Goal: Transaction & Acquisition: Purchase product/service

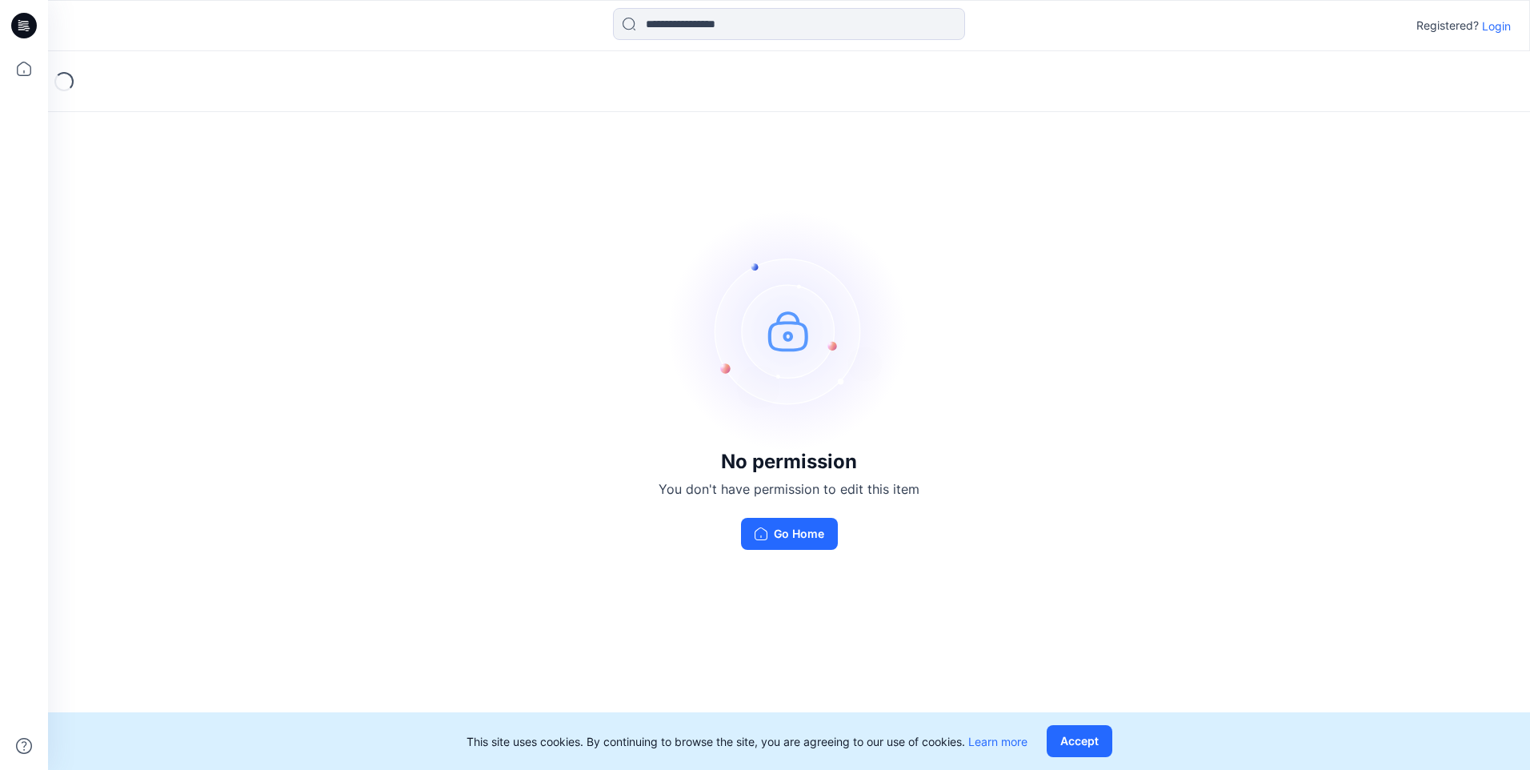
click at [1490, 31] on p "Login" at bounding box center [1496, 26] width 29 height 17
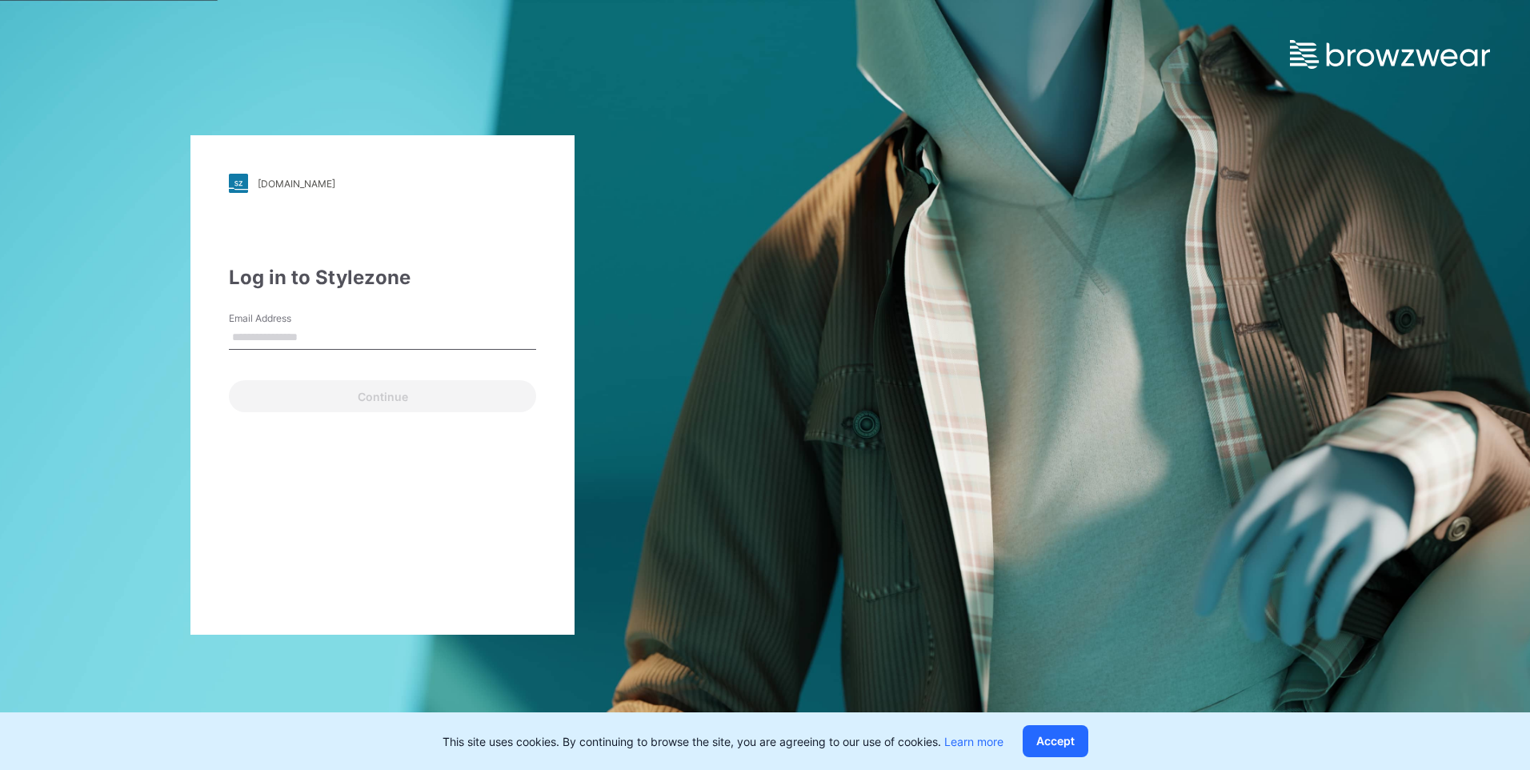
click at [318, 345] on input "Email Address" at bounding box center [382, 338] width 307 height 24
type input "**********"
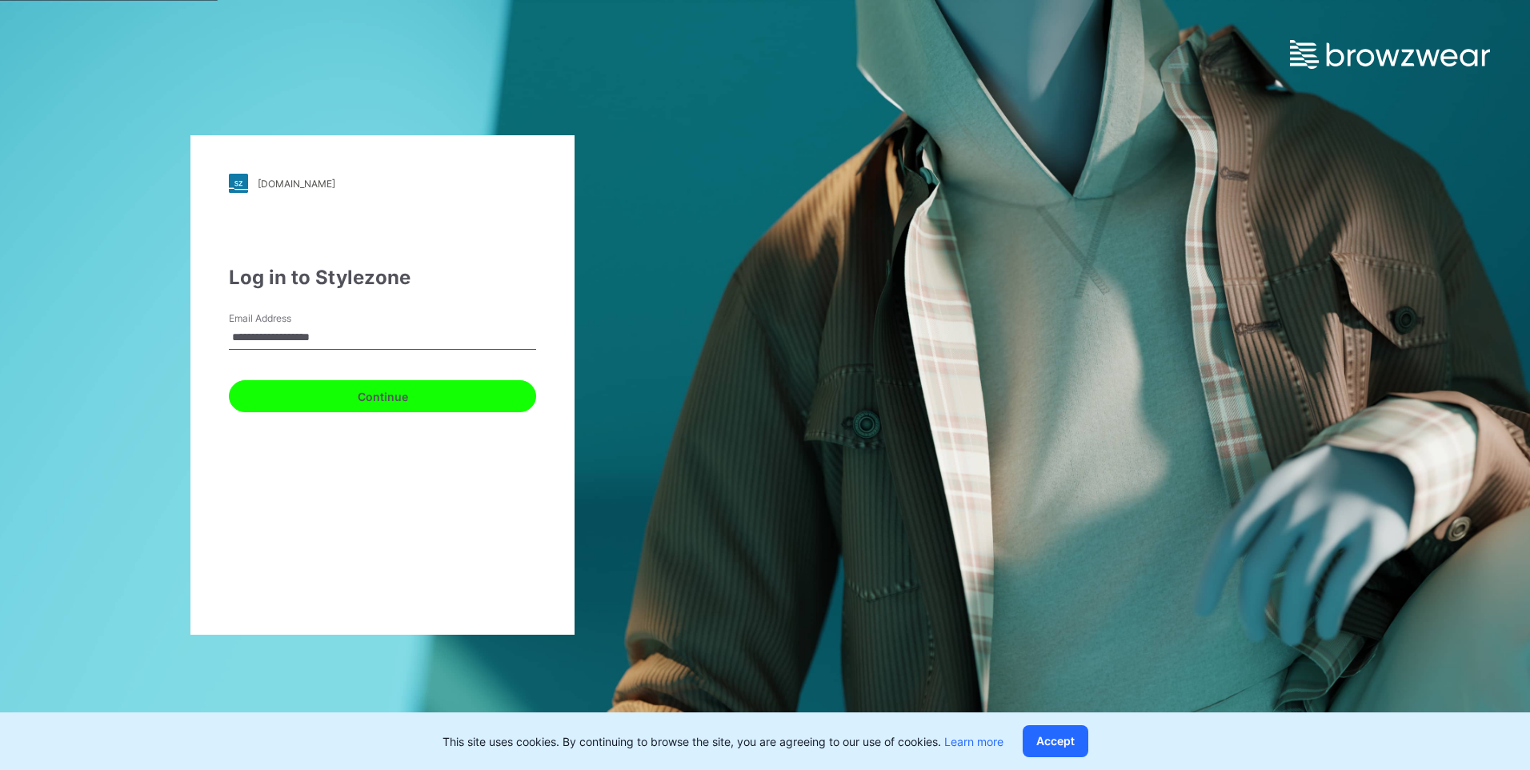
click at [342, 389] on button "Continue" at bounding box center [382, 396] width 307 height 32
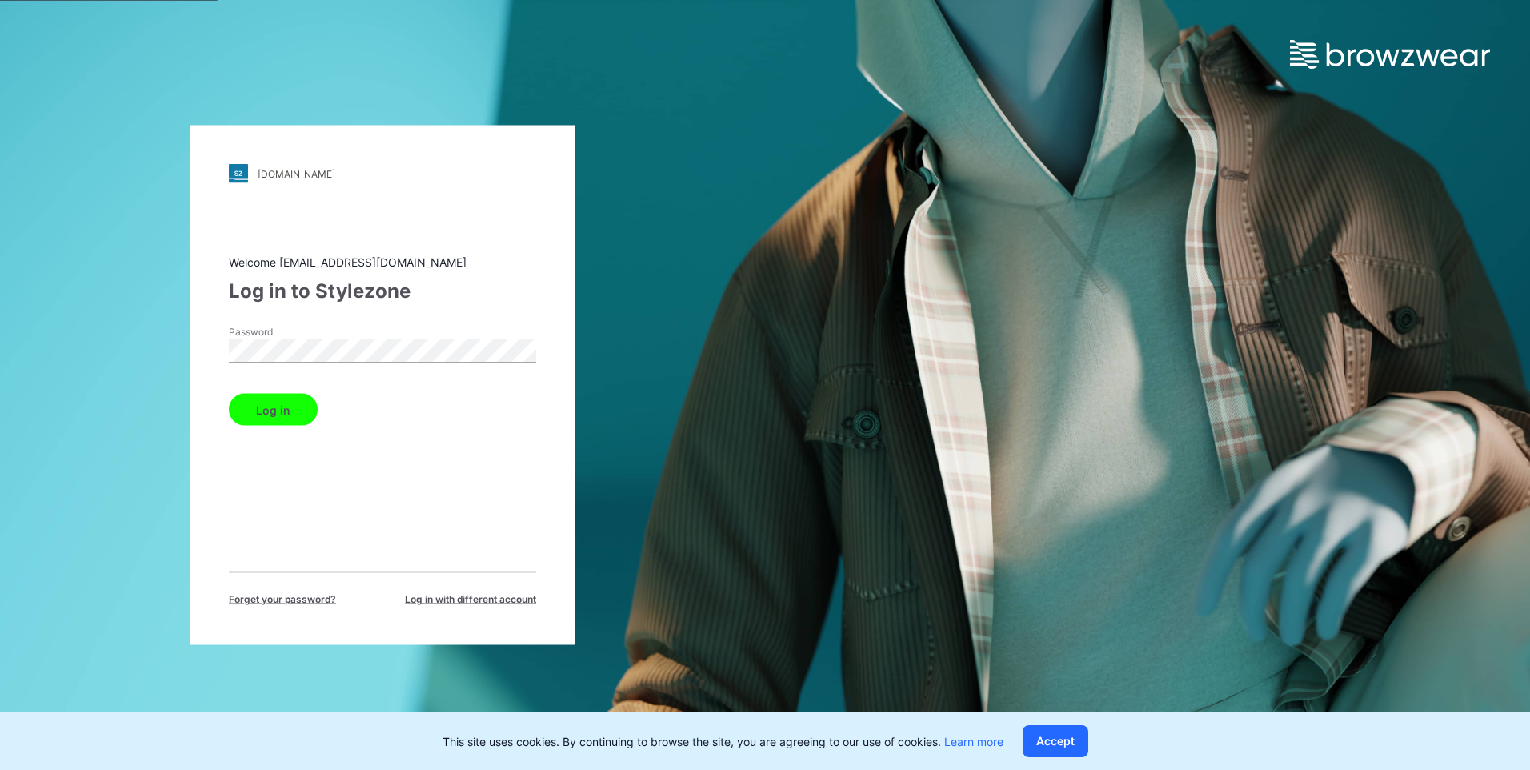
click at [290, 412] on button "Log in" at bounding box center [273, 410] width 89 height 32
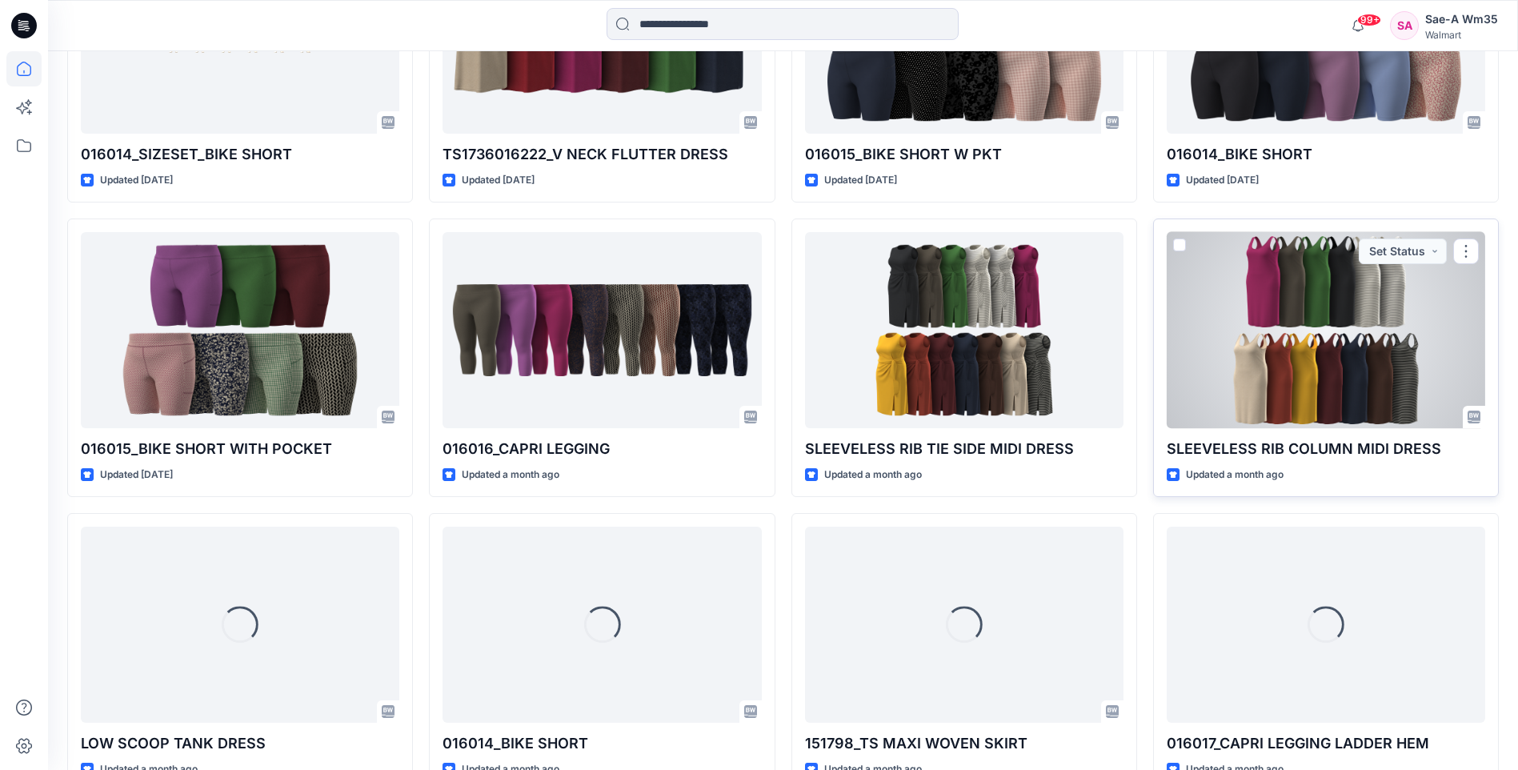
scroll to position [960, 0]
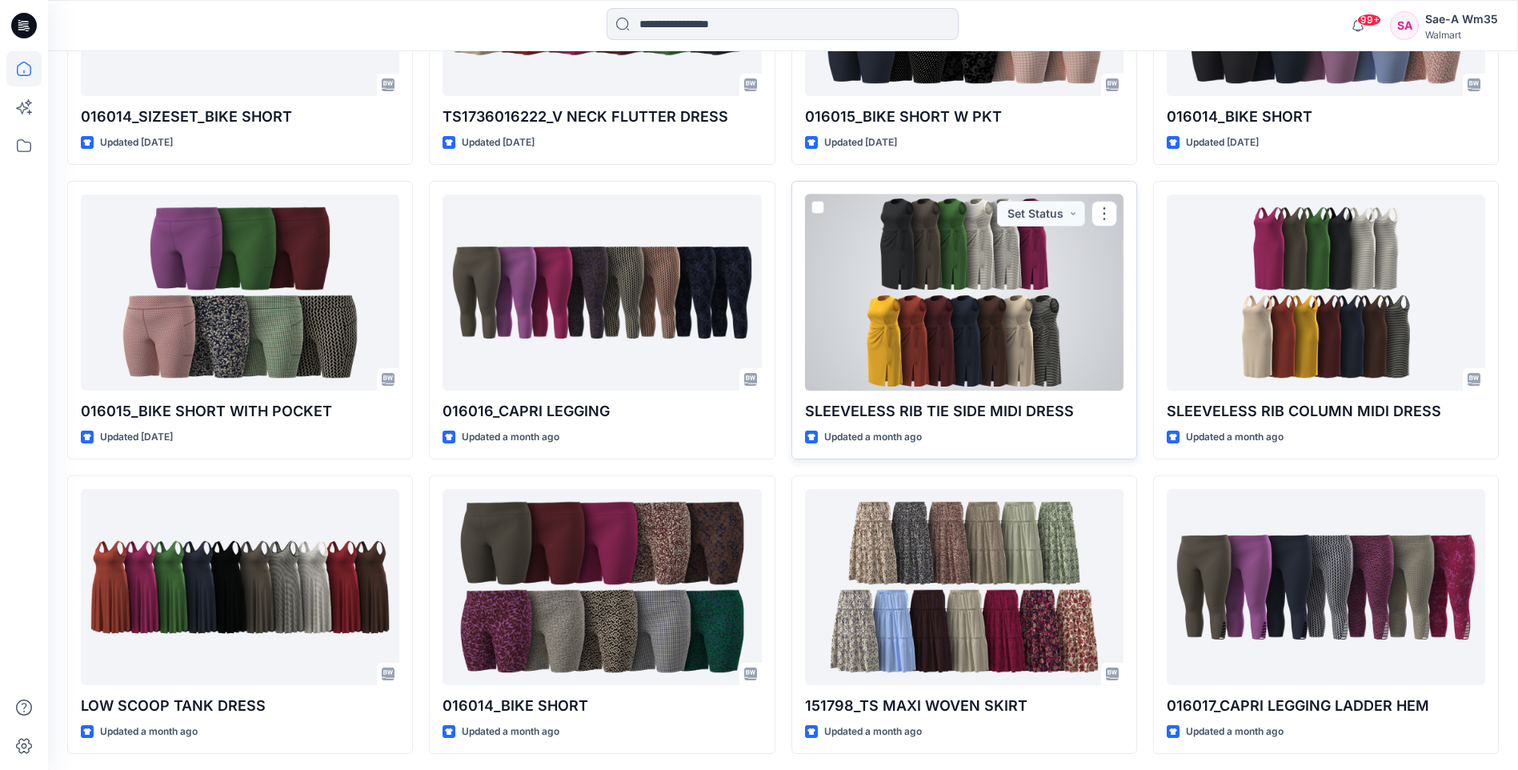
click at [984, 335] on div at bounding box center [964, 292] width 318 height 196
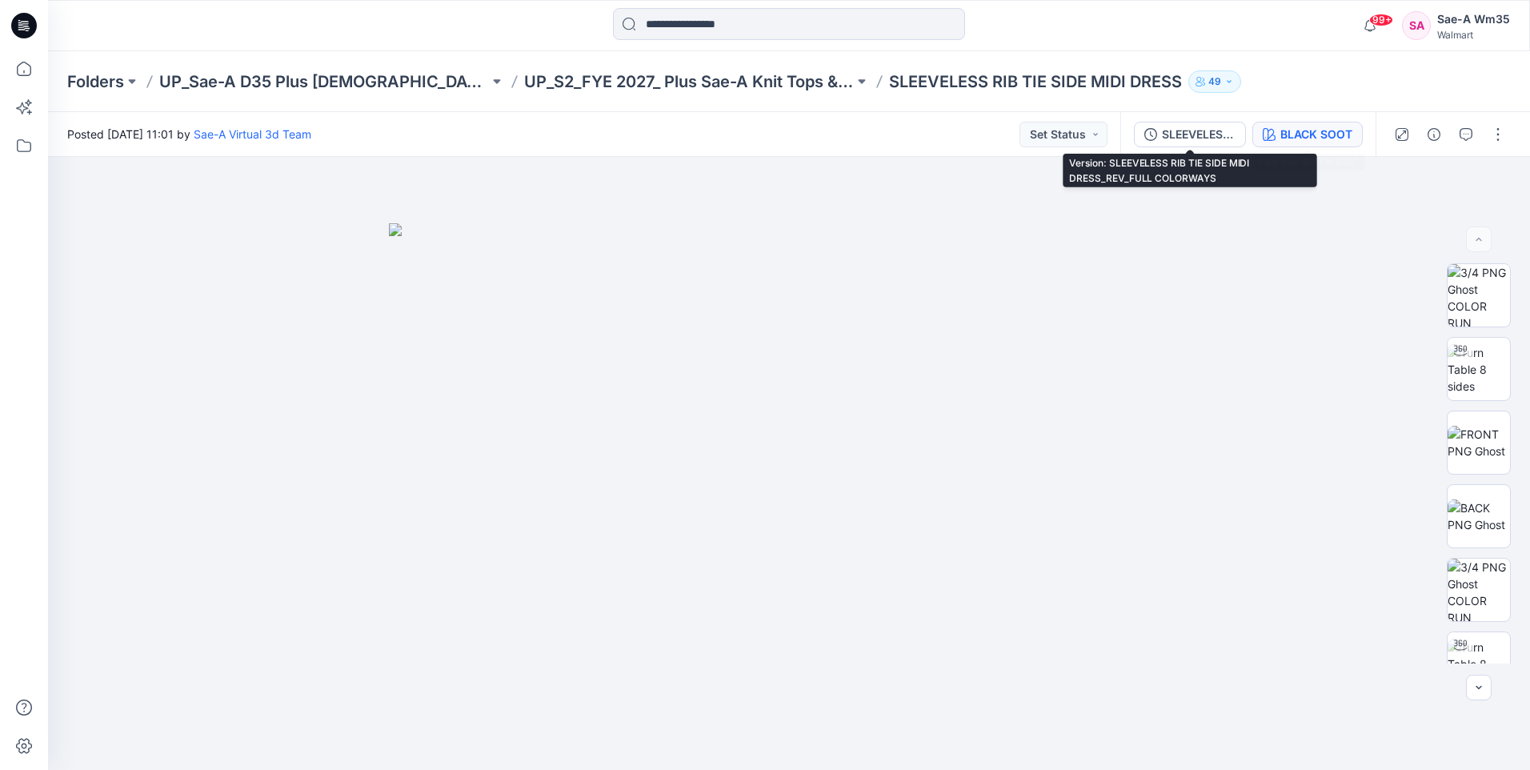
click at [1305, 138] on div "BLACK SOOT" at bounding box center [1316, 135] width 72 height 18
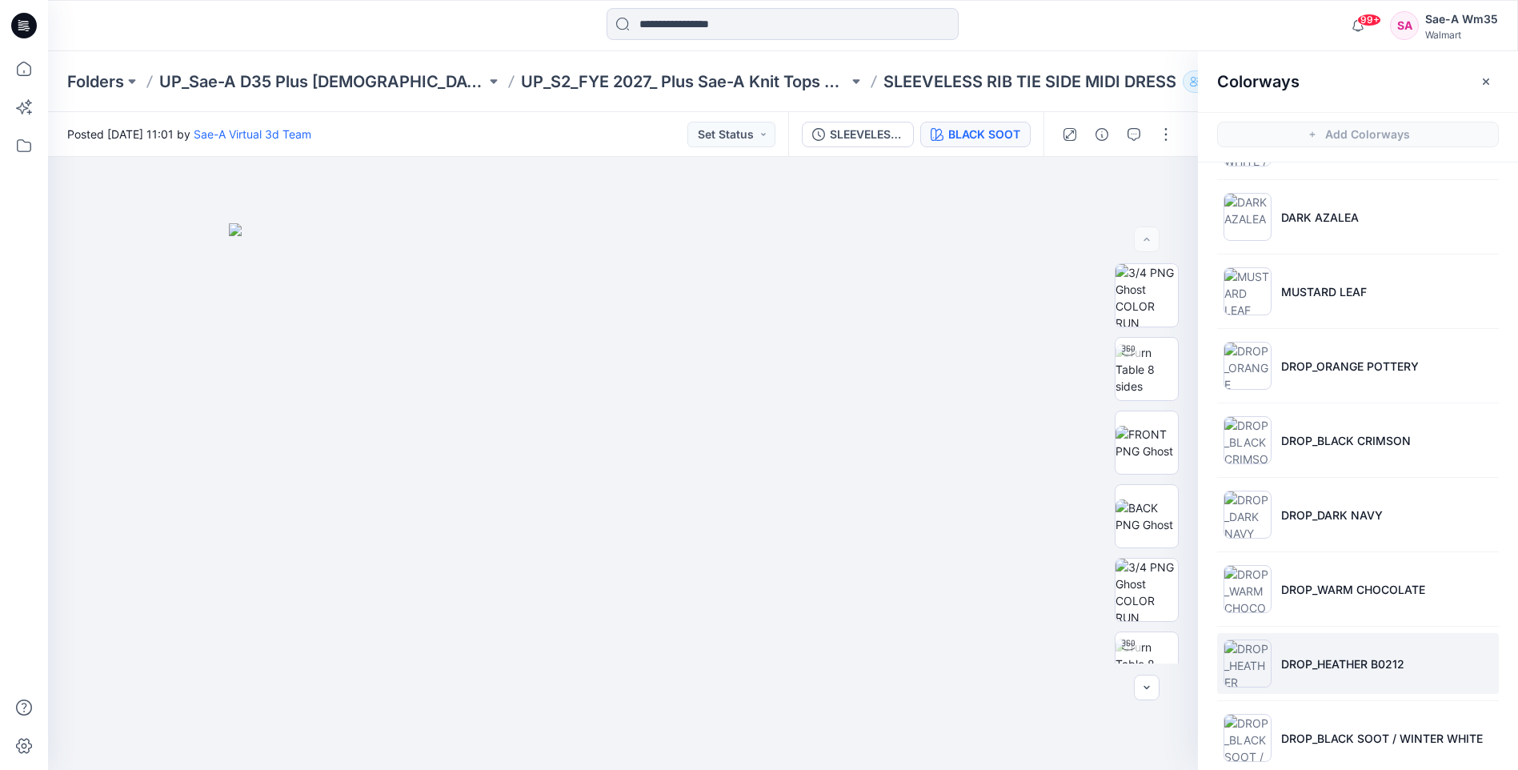
scroll to position [386, 0]
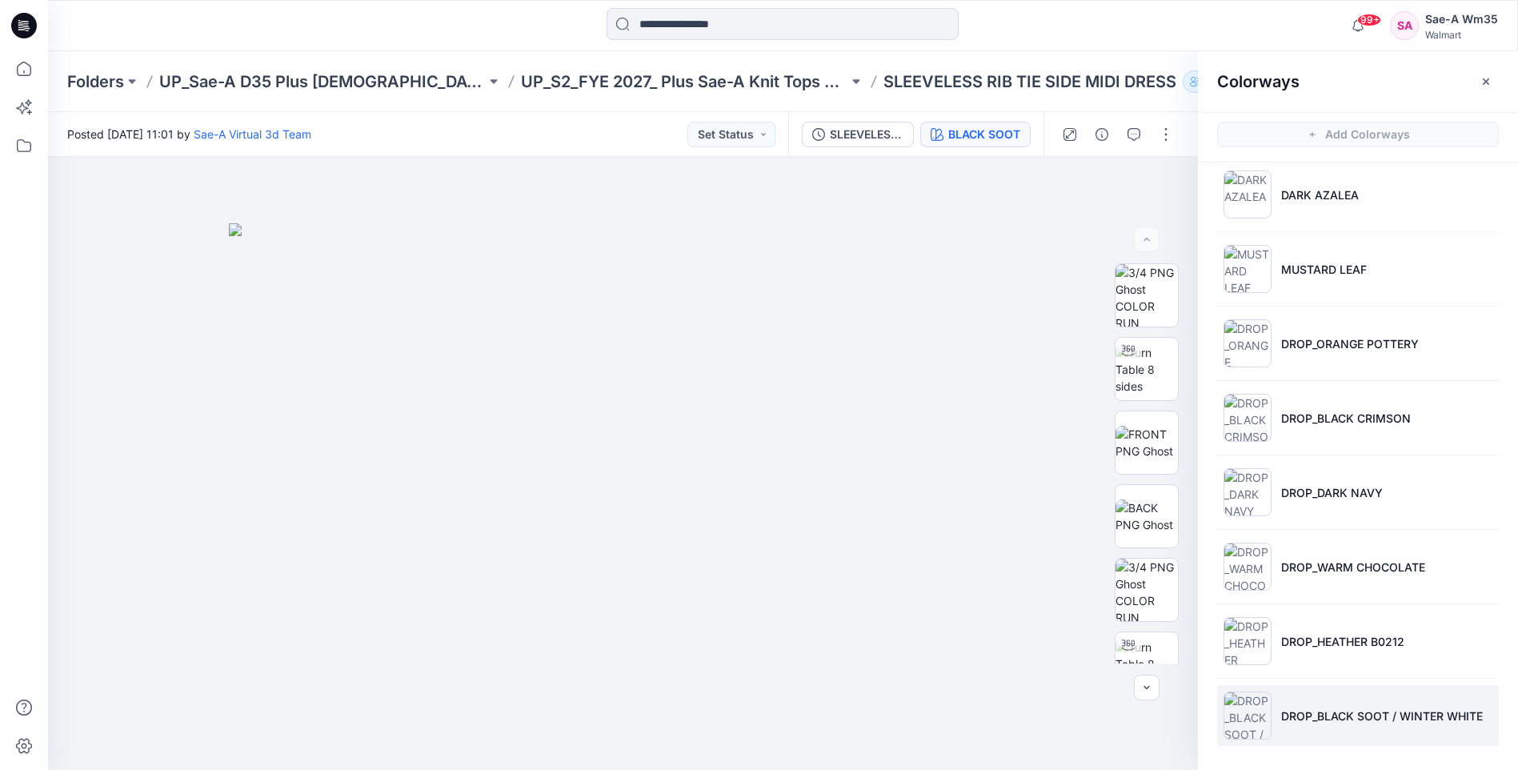
click at [1349, 714] on p "DROP_BLACK SOOT / WINTER WHITE" at bounding box center [1382, 715] width 202 height 17
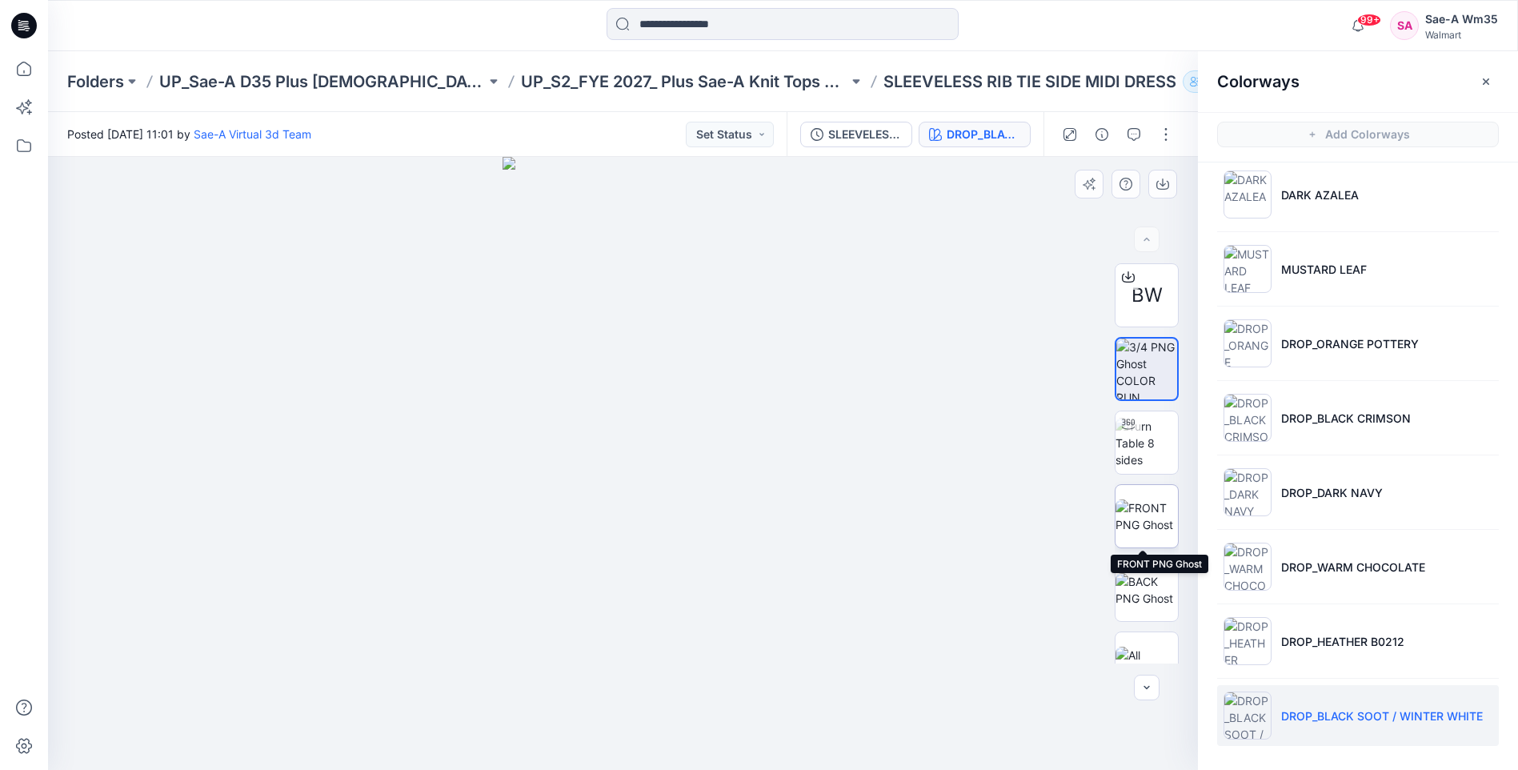
click at [1137, 516] on img at bounding box center [1146, 516] width 62 height 34
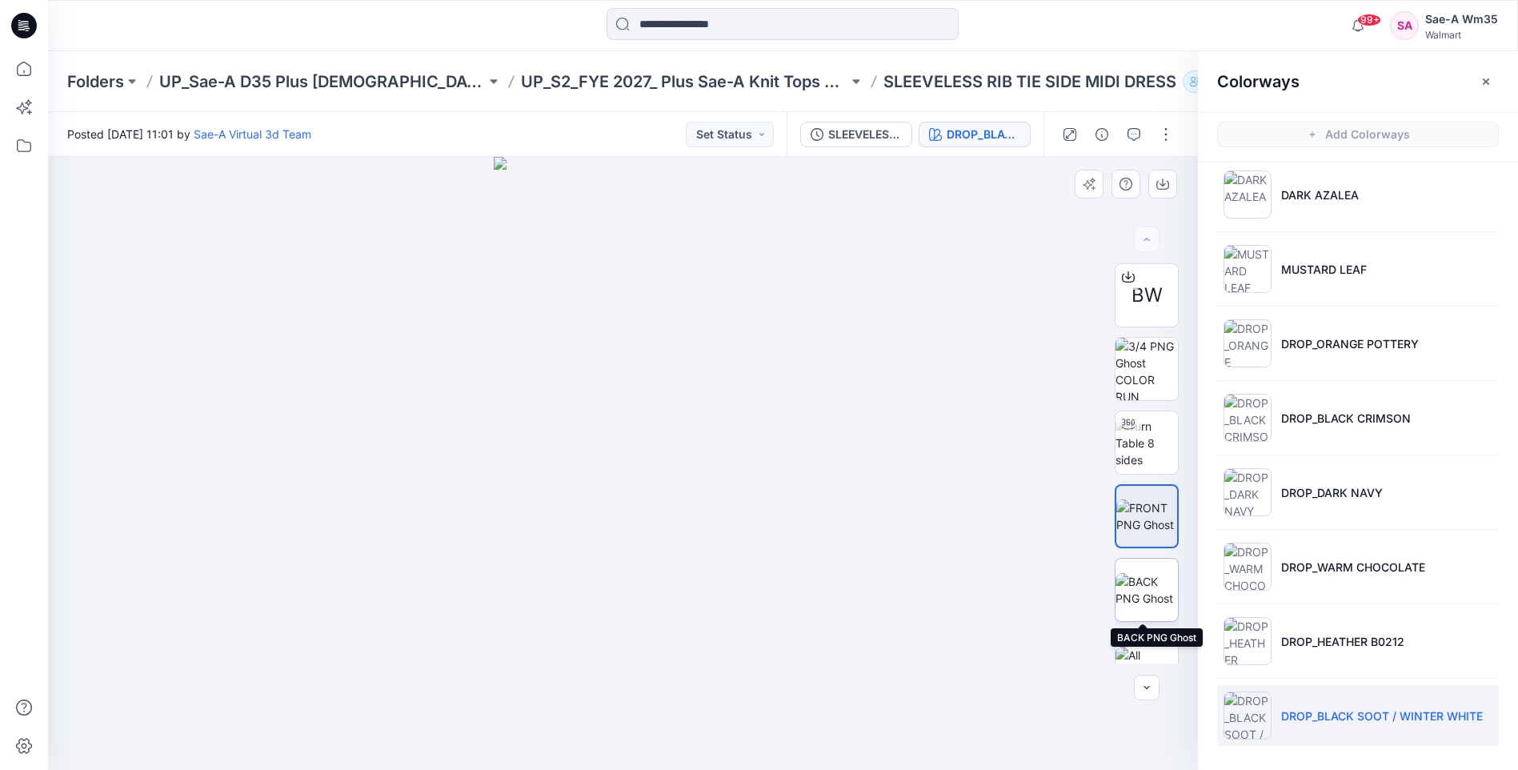
click at [1150, 573] on img at bounding box center [1146, 590] width 62 height 34
click at [1148, 533] on img at bounding box center [1146, 516] width 62 height 34
click at [1162, 186] on icon "button" at bounding box center [1162, 184] width 13 height 13
click at [1158, 585] on img at bounding box center [1146, 590] width 62 height 34
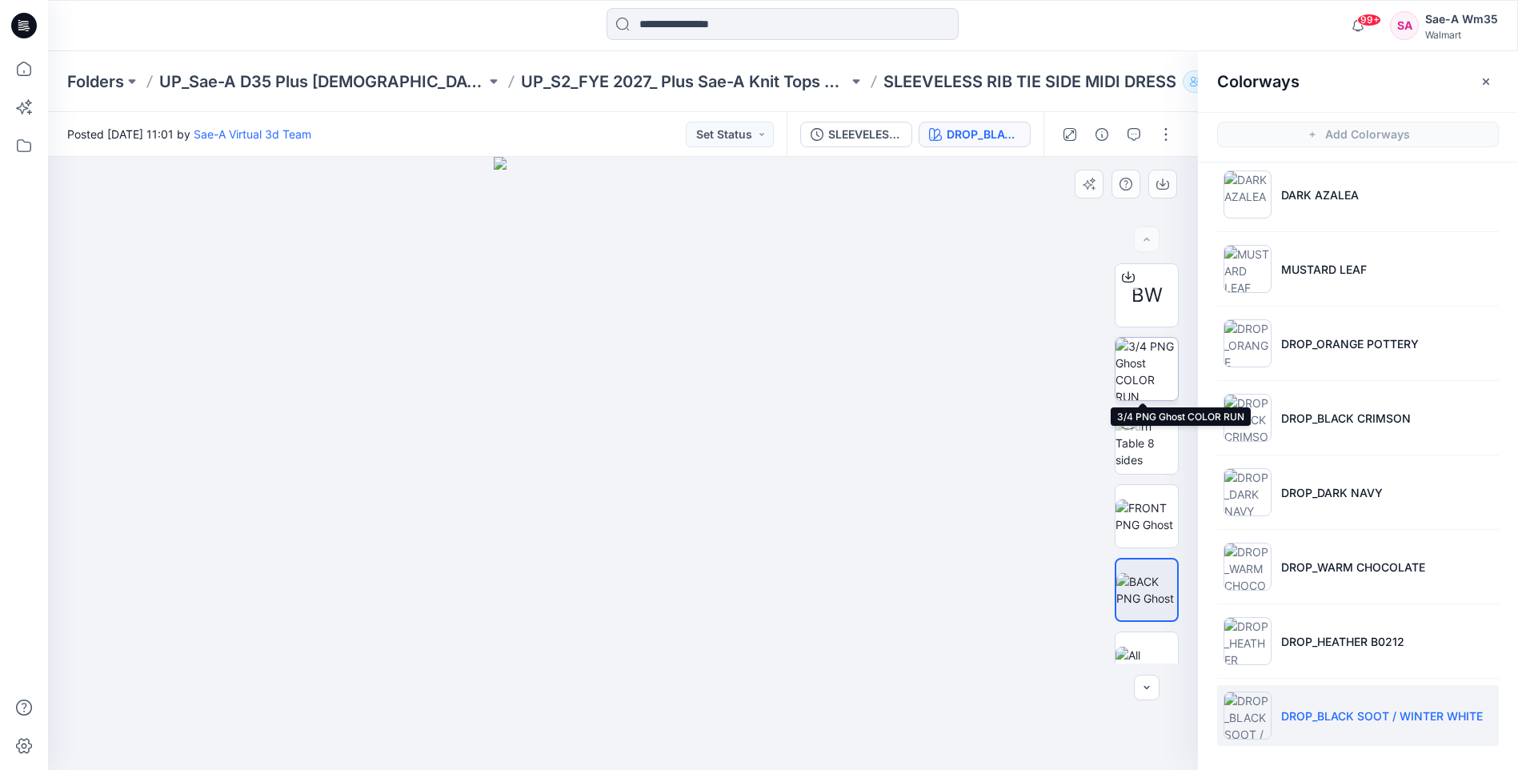
click at [1158, 382] on img at bounding box center [1146, 369] width 62 height 62
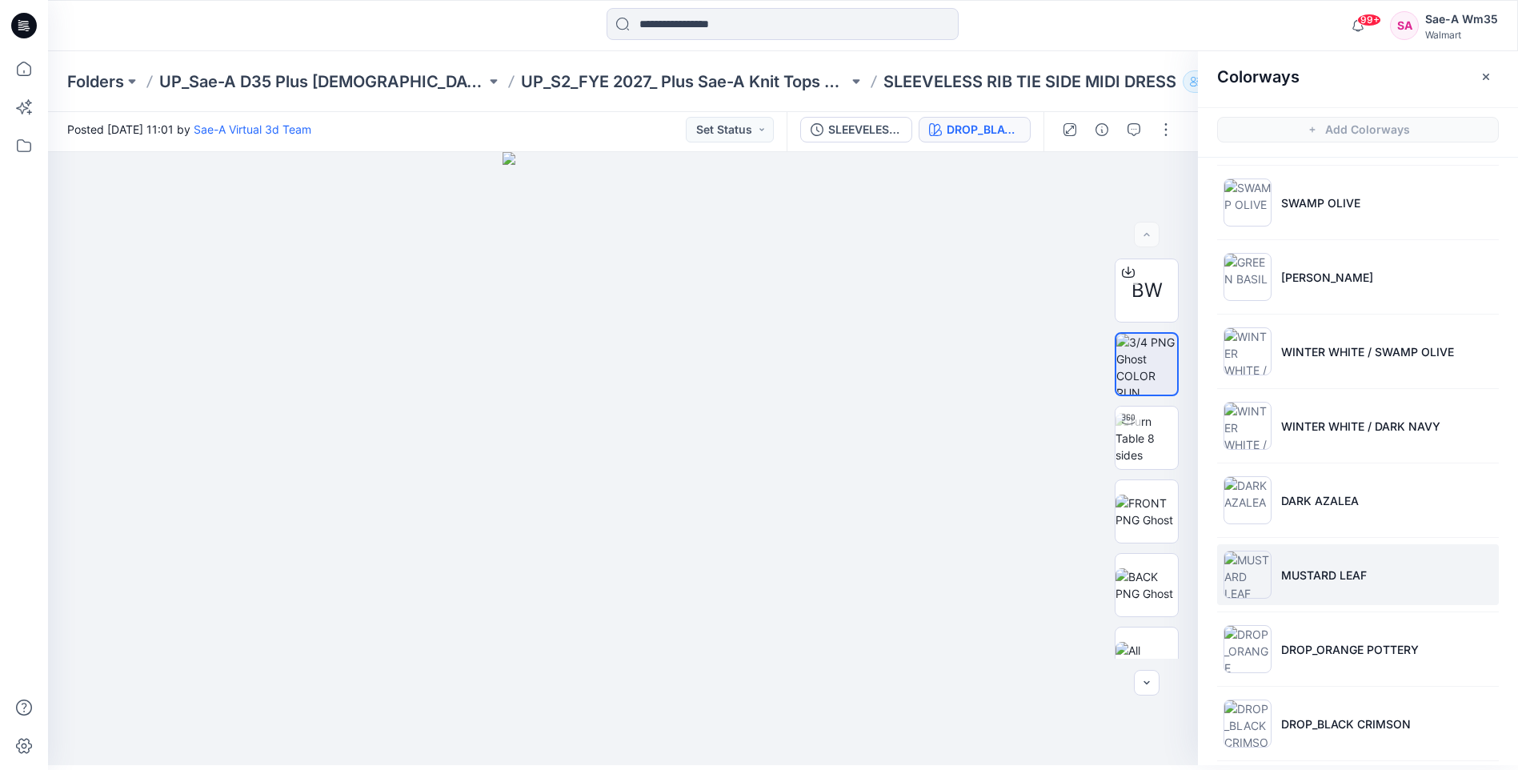
scroll to position [66, 0]
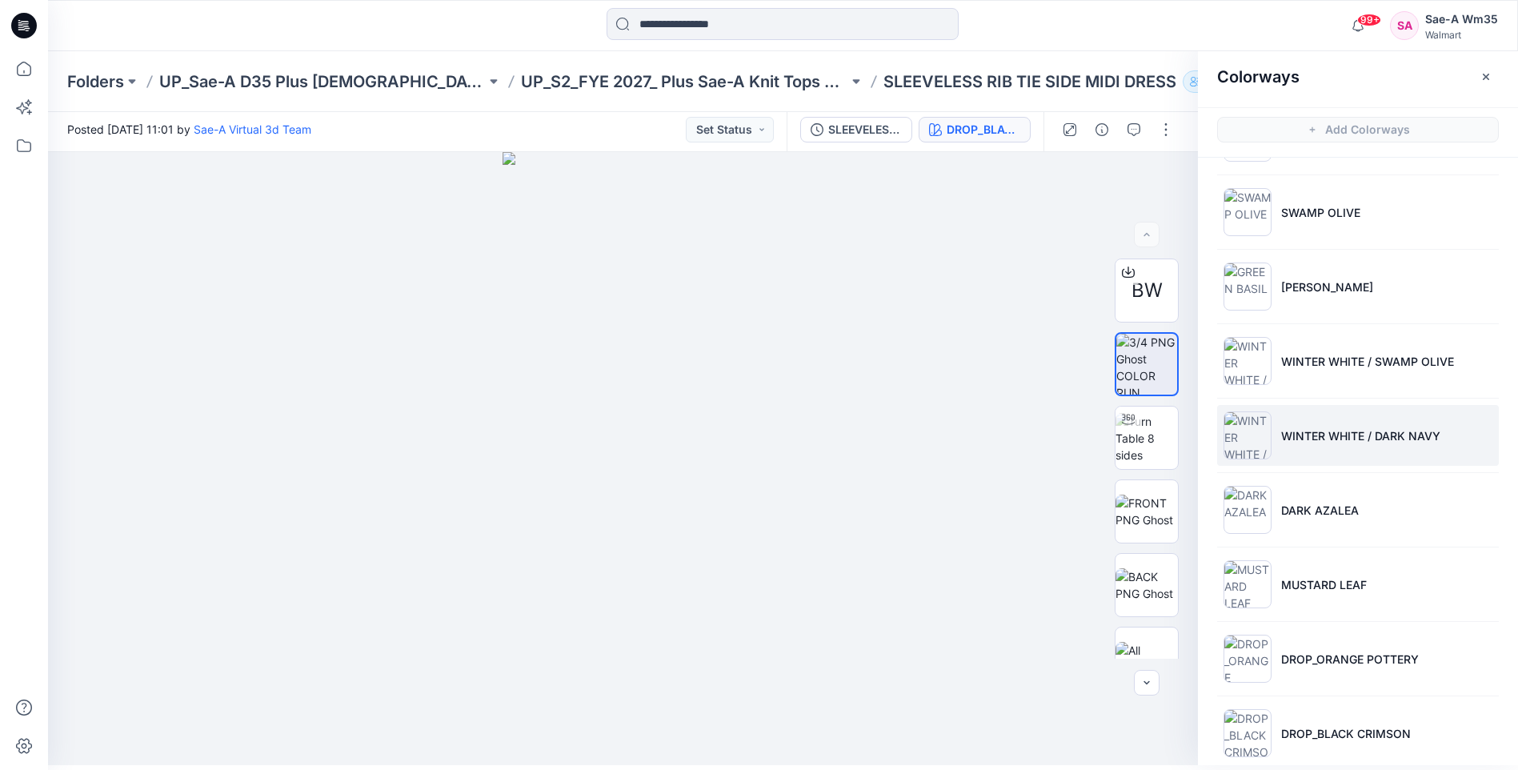
click at [1421, 445] on li "WINTER WHITE / DARK NAVY" at bounding box center [1358, 435] width 282 height 61
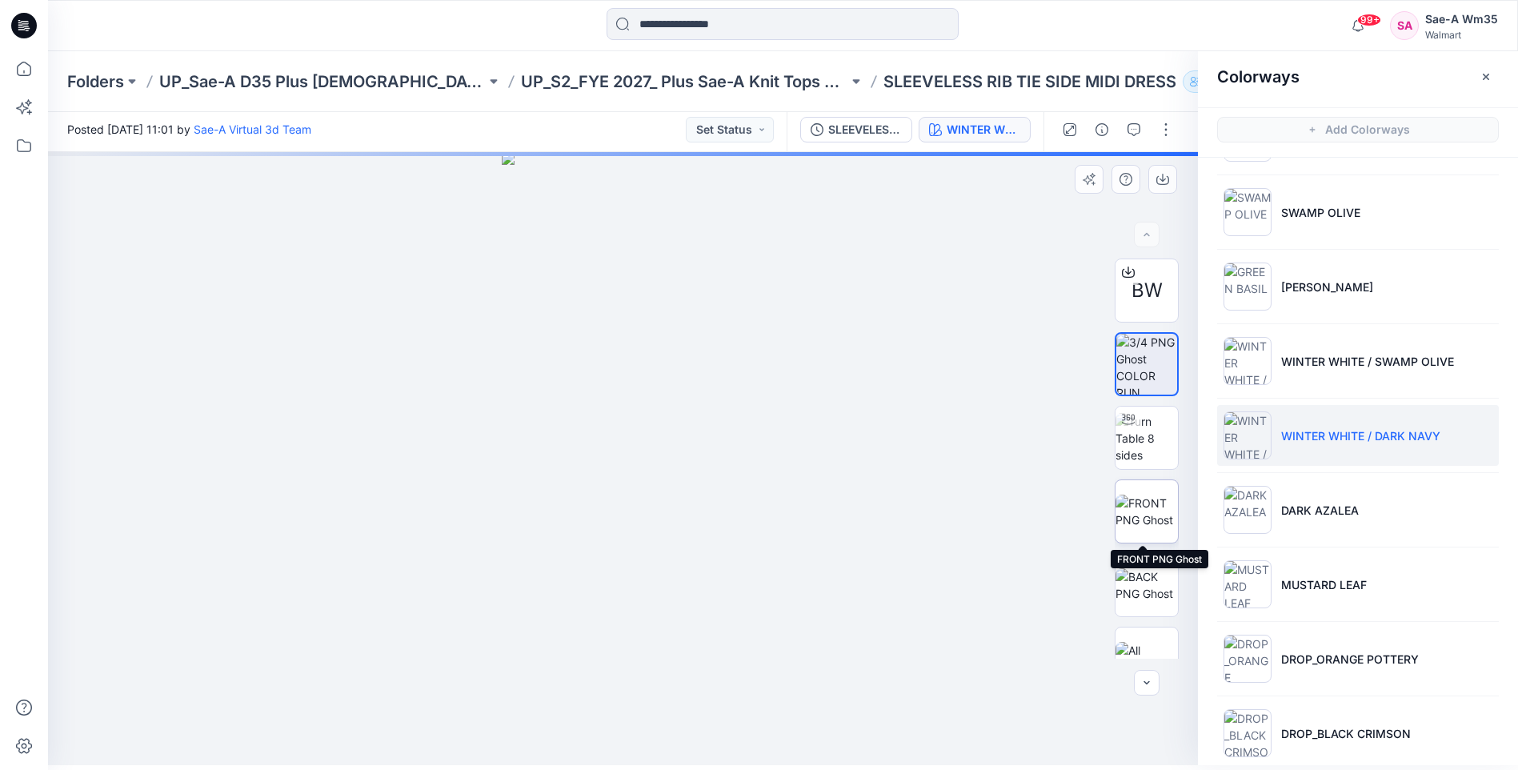
click at [1147, 518] on img at bounding box center [1146, 511] width 62 height 34
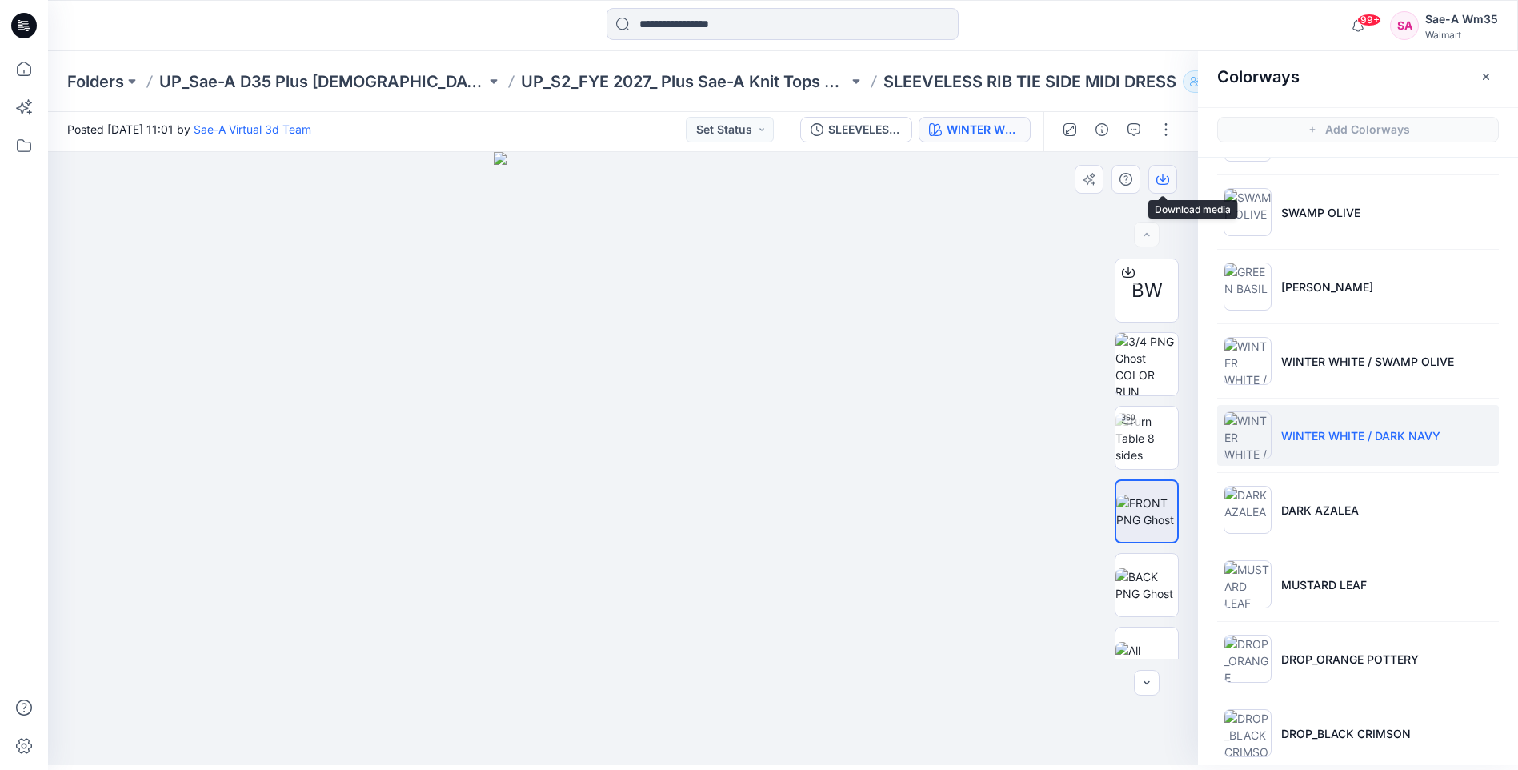
click at [1154, 177] on button "button" at bounding box center [1162, 179] width 29 height 29
